Goal: Task Accomplishment & Management: Complete application form

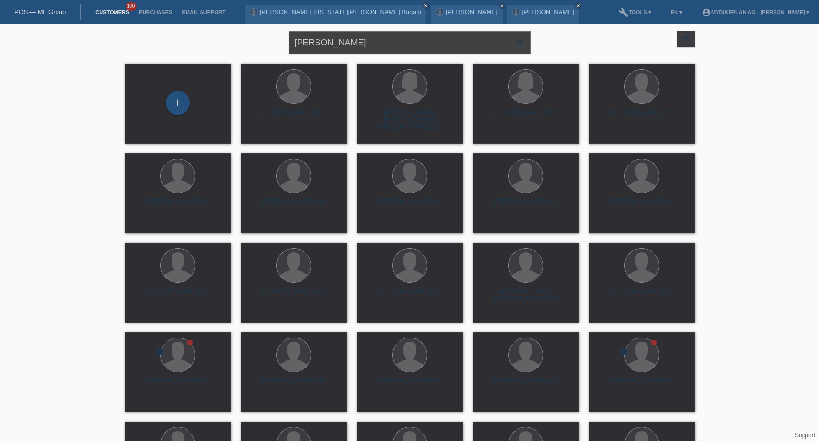
click at [374, 45] on input "[PERSON_NAME]" at bounding box center [410, 42] width 242 height 23
paste input "[PERSON_NAME]"
type input "[PERSON_NAME]"
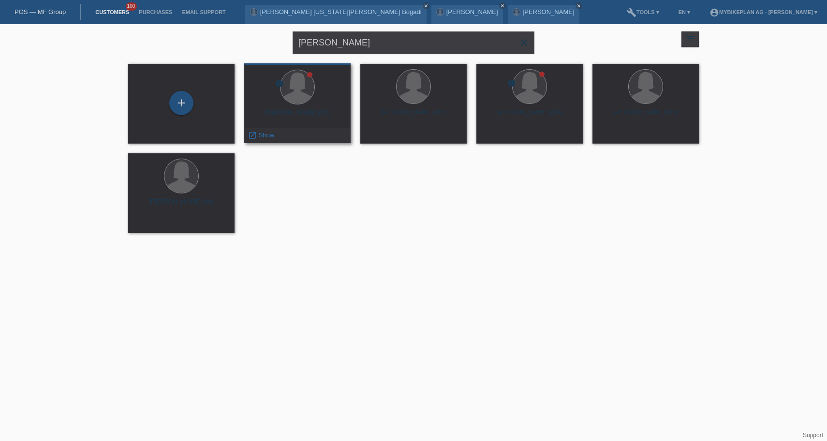
click at [307, 112] on div "Nadja Grichting (29)" at bounding box center [297, 116] width 91 height 15
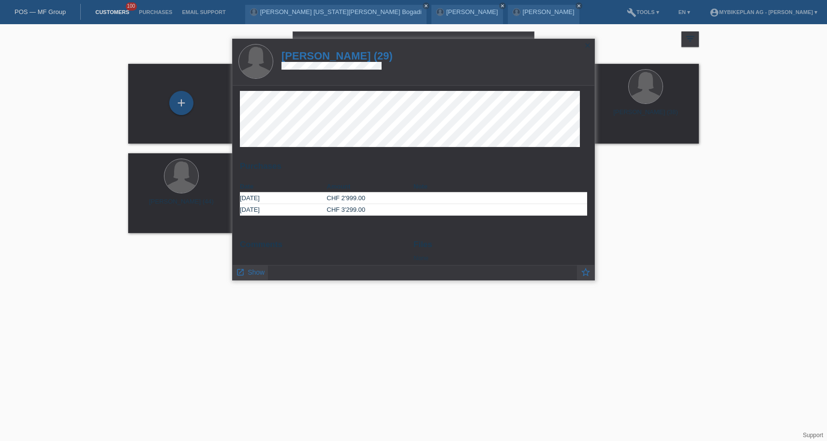
click at [368, 55] on h1 "Nadja Grichting (29)" at bounding box center [336, 56] width 111 height 12
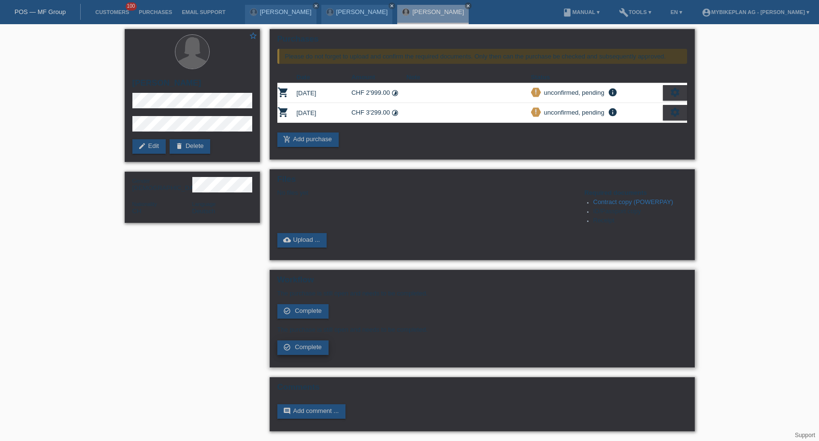
click at [309, 350] on span "Complete" at bounding box center [308, 346] width 27 height 7
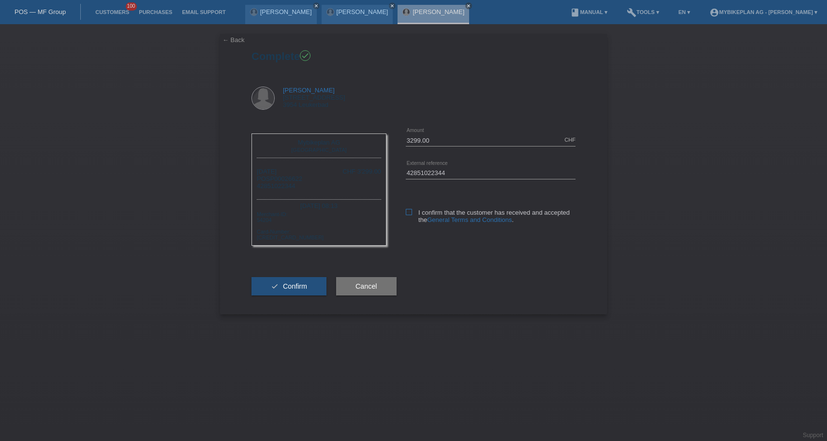
click at [409, 215] on icon at bounding box center [409, 212] width 6 height 6
click at [409, 215] on input "I confirm that the customer has received and accepted the General Terms and Con…" at bounding box center [409, 212] width 6 height 6
checkbox input "true"
click at [307, 288] on button "check Confirm" at bounding box center [288, 286] width 75 height 18
